Goal: Task Accomplishment & Management: Complete application form

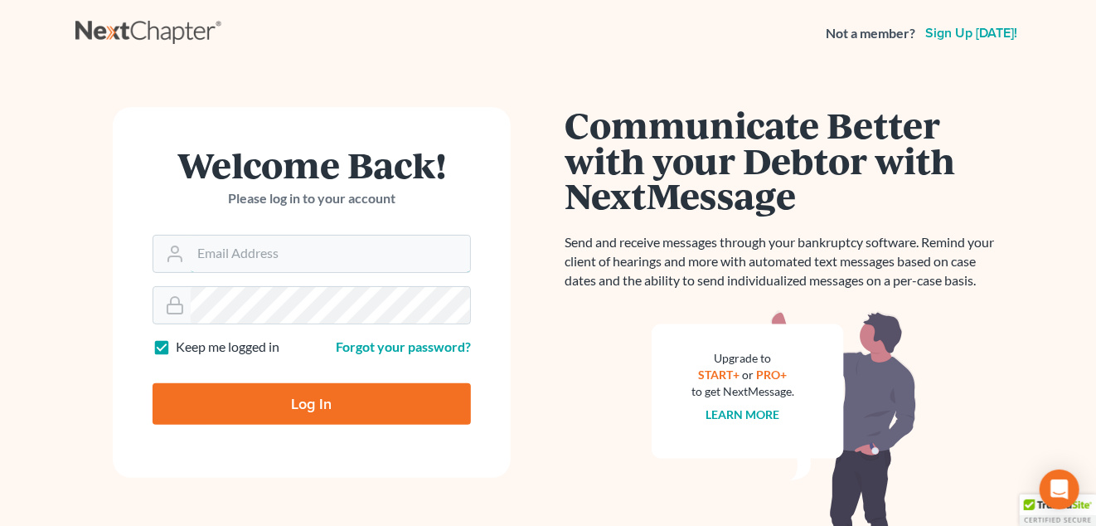
type input "[EMAIL_ADDRESS][DOMAIN_NAME]"
click at [360, 390] on input "Log In" at bounding box center [312, 403] width 318 height 41
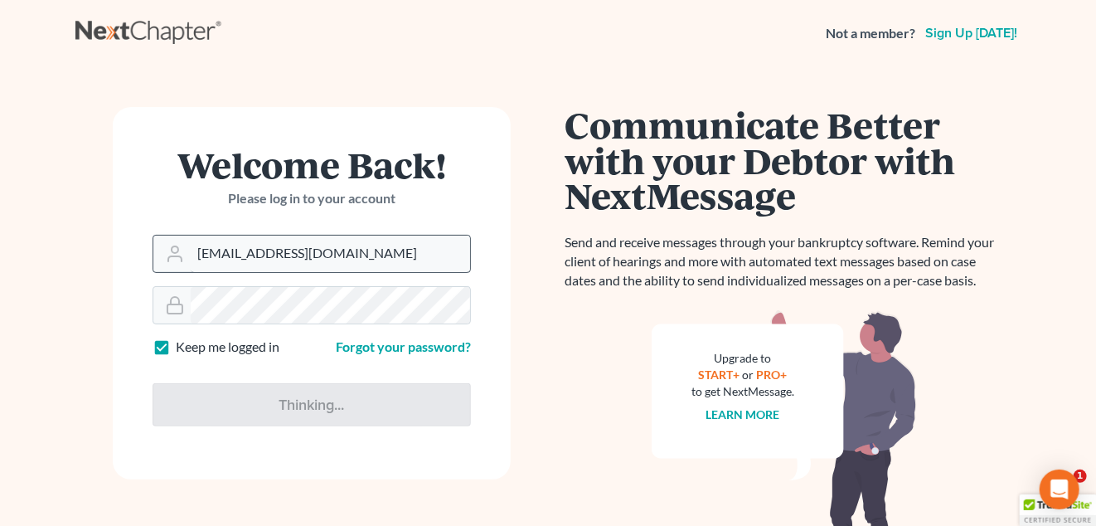
type input "Thinking..."
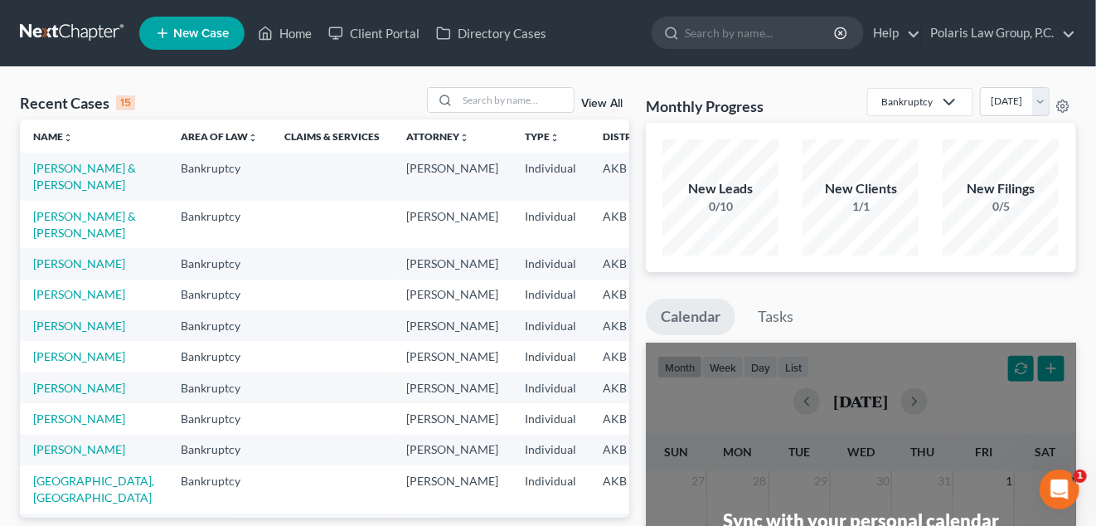
click at [199, 34] on span "New Case" at bounding box center [201, 33] width 56 height 12
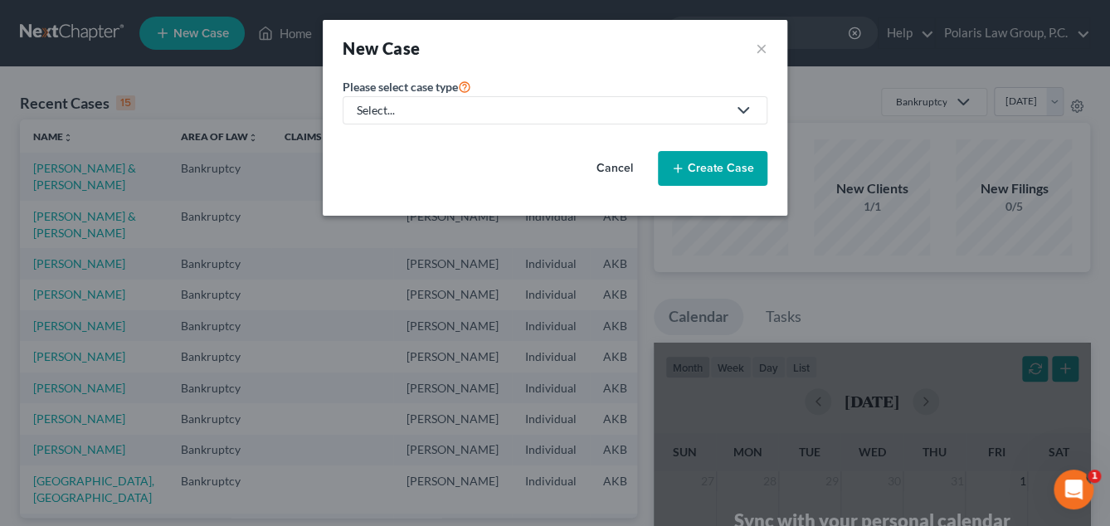
click at [551, 117] on div "Select..." at bounding box center [542, 110] width 370 height 17
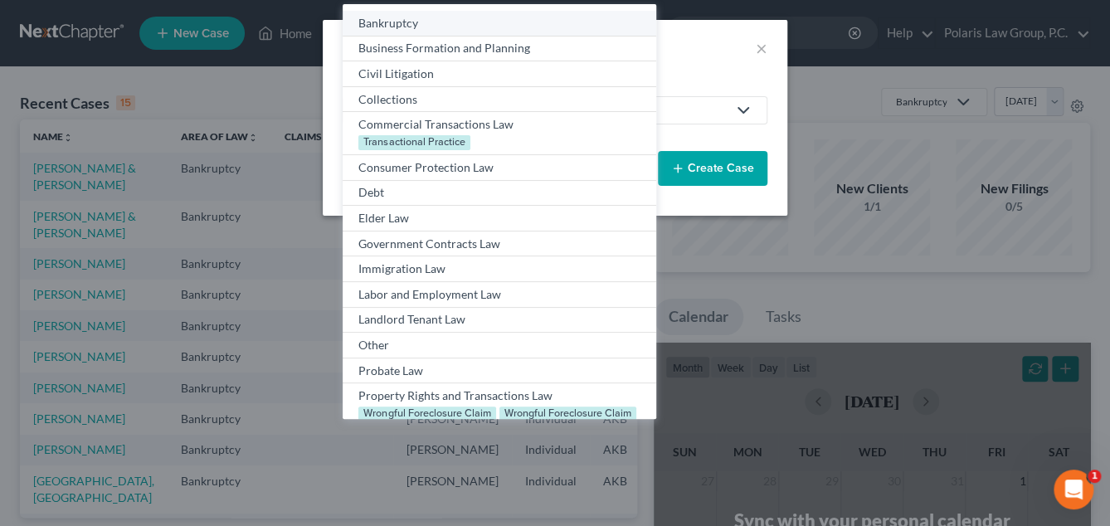
click at [534, 13] on link "Bankruptcy" at bounding box center [499, 24] width 313 height 26
select select "3"
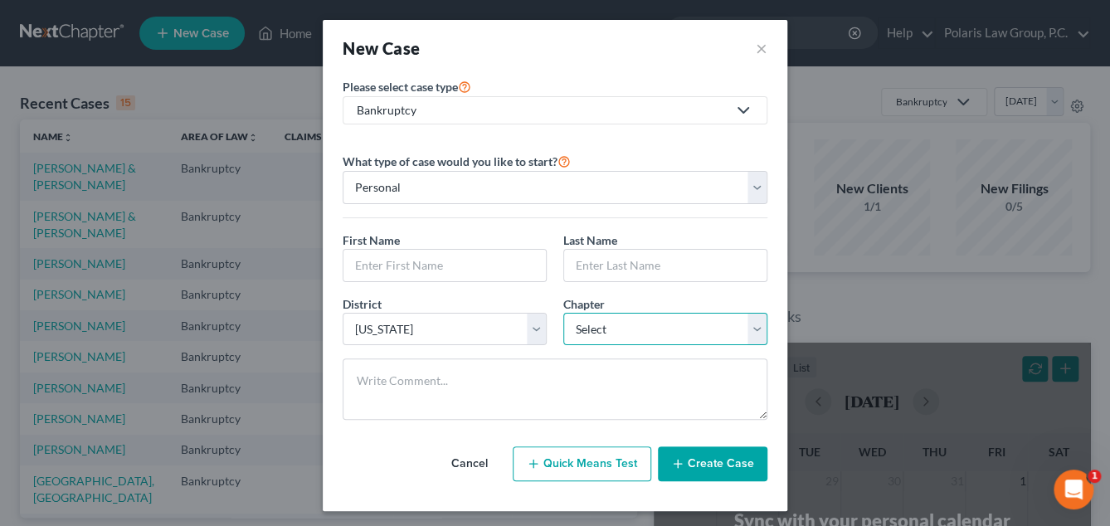
click at [614, 323] on select "Select 7 11 12 13" at bounding box center [665, 329] width 204 height 33
select select "0"
click at [563, 313] on select "Select 7 11 12 13" at bounding box center [665, 329] width 204 height 33
click at [483, 268] on input "text" at bounding box center [444, 266] width 202 height 32
type input "Phillip"
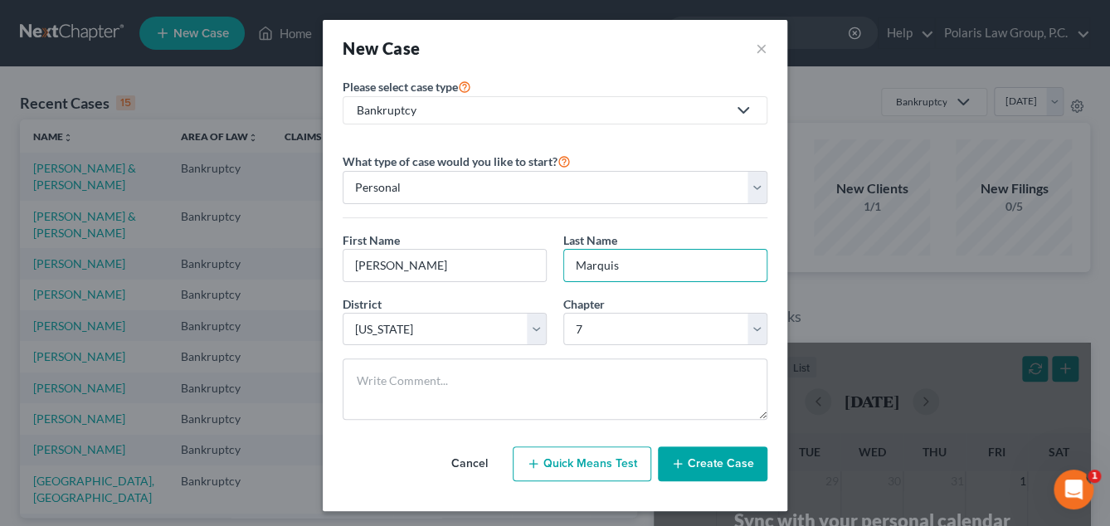
type input "Marquis"
drag, startPoint x: 552, startPoint y: 289, endPoint x: 541, endPoint y: 301, distance: 15.8
click at [541, 301] on div "District * Select Alabama - Middle Alabama - Northern Alabama - Southern Alaska…" at bounding box center [444, 320] width 221 height 51
drag, startPoint x: 548, startPoint y: 59, endPoint x: 542, endPoint y: 46, distance: 14.5
click at [542, 46] on div "New Case ×" at bounding box center [555, 47] width 425 height 23
